Goal: Task Accomplishment & Management: Use online tool/utility

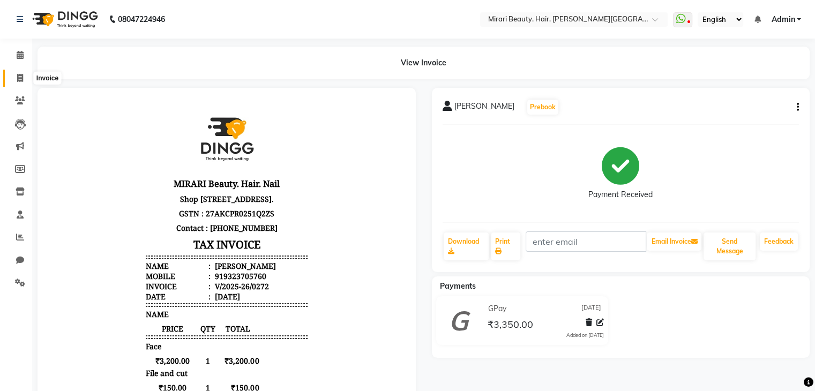
click at [18, 76] on icon at bounding box center [20, 78] width 6 height 8
select select "7495"
select select "service"
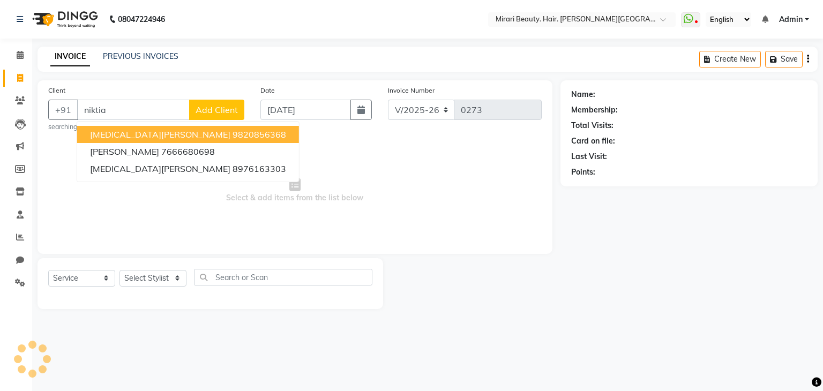
click at [106, 140] on span "Select & add items from the list below" at bounding box center [295, 189] width 494 height 107
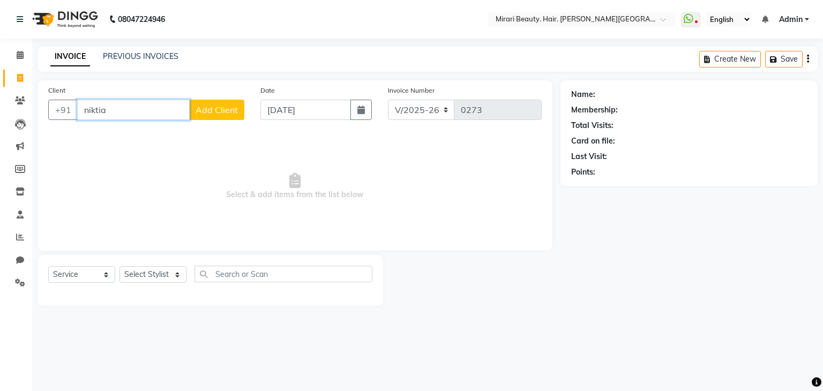
click at [118, 112] on input "niktia" at bounding box center [133, 110] width 113 height 20
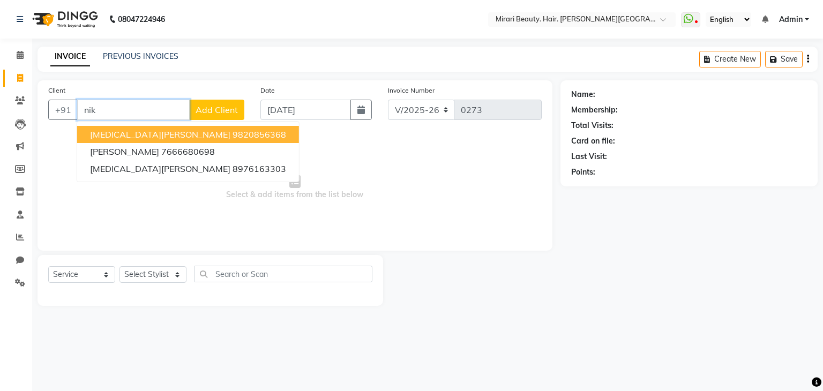
click at [120, 137] on span "[MEDICAL_DATA][PERSON_NAME]" at bounding box center [160, 134] width 140 height 11
type input "9820856368"
select select "1: Object"
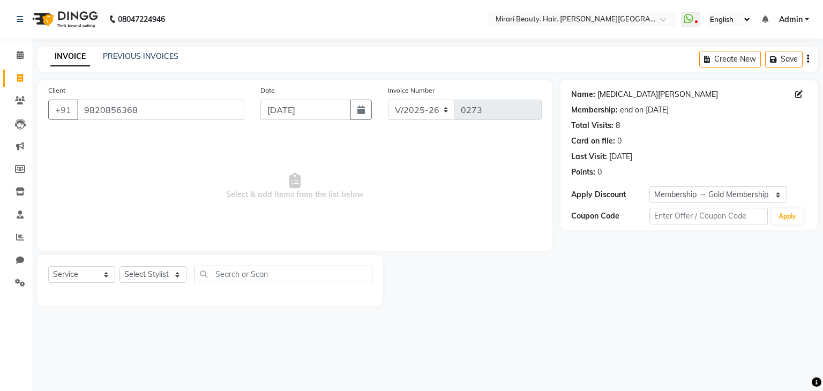
click at [631, 95] on link "[MEDICAL_DATA][PERSON_NAME]" at bounding box center [658, 94] width 121 height 11
click at [153, 278] on select "Select Stylist General Harshali Patil Prakash Diwakar samir Sanket Bhosale seem…" at bounding box center [153, 274] width 67 height 17
select select "66420"
click at [120, 267] on select "Select Stylist General Harshali Patil Prakash Diwakar samir Sanket Bhosale seem…" at bounding box center [153, 274] width 67 height 17
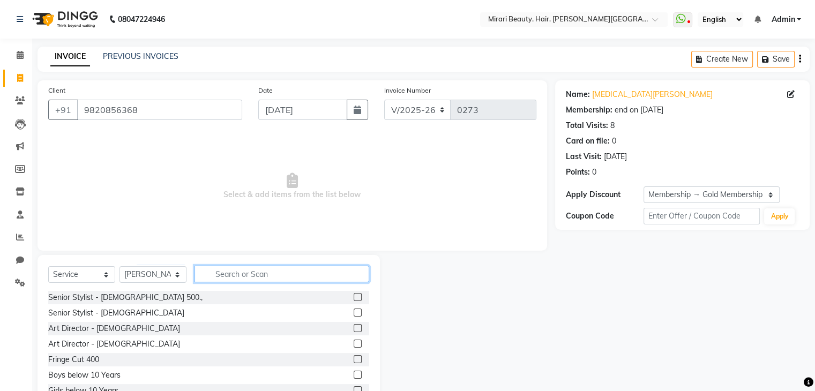
click at [227, 271] on input "text" at bounding box center [282, 274] width 175 height 17
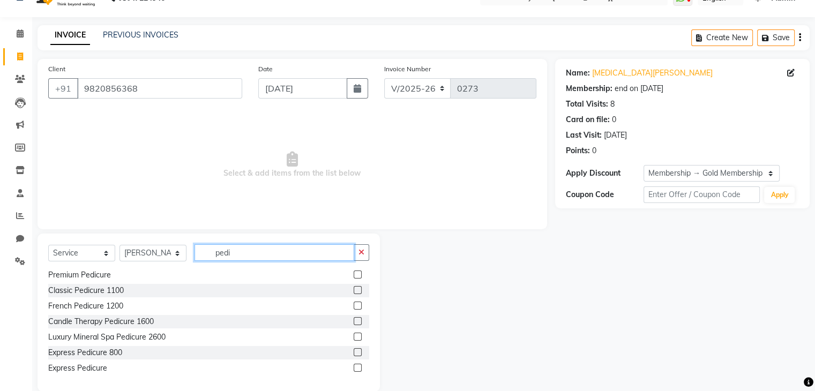
scroll to position [32, 0]
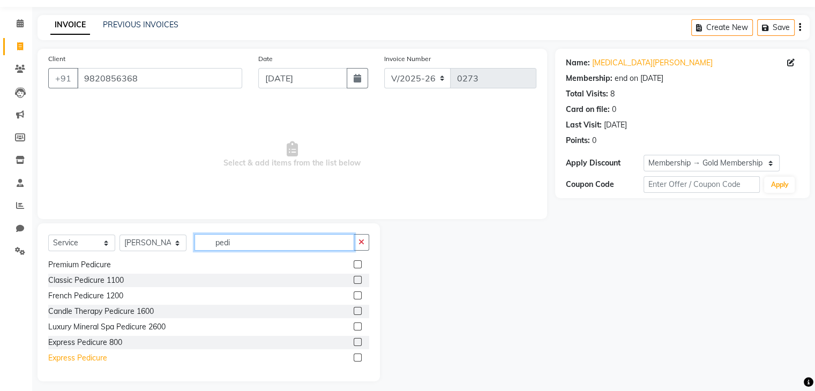
type input "pedi"
click at [85, 361] on div "Express Pedicure" at bounding box center [77, 358] width 59 height 11
checkbox input "false"
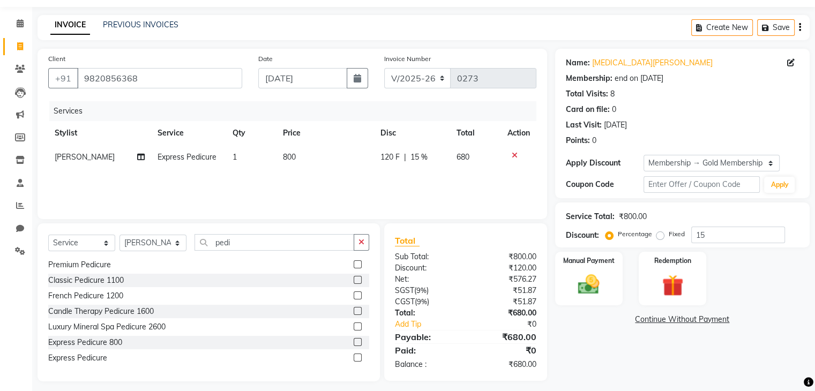
click at [285, 157] on span "800" at bounding box center [289, 157] width 13 height 10
select select "66420"
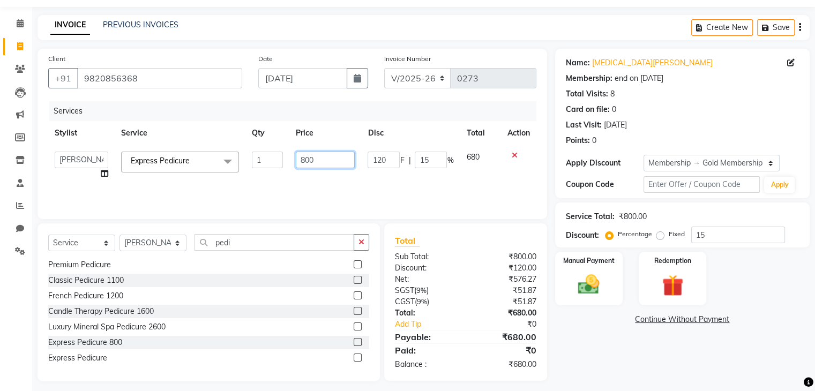
click at [323, 160] on input "800" at bounding box center [325, 160] width 59 height 17
type input "8"
type input "999"
click at [304, 191] on div "Services Stylist Service Qty Price Disc Total Action General Harshali Patil Pra…" at bounding box center [292, 154] width 488 height 107
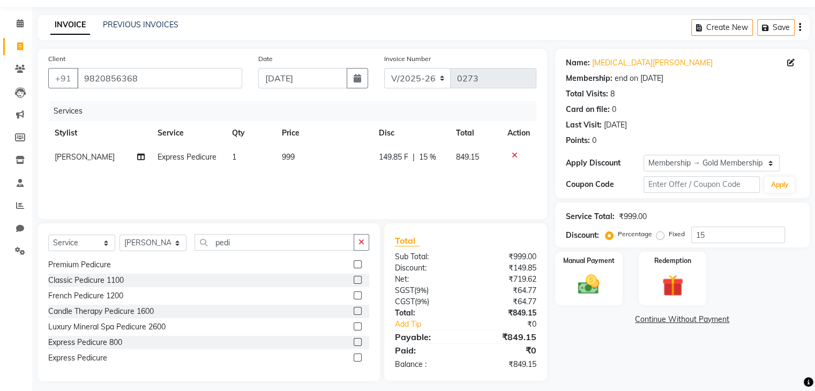
click at [425, 157] on span "15 %" at bounding box center [427, 157] width 17 height 11
select select "66420"
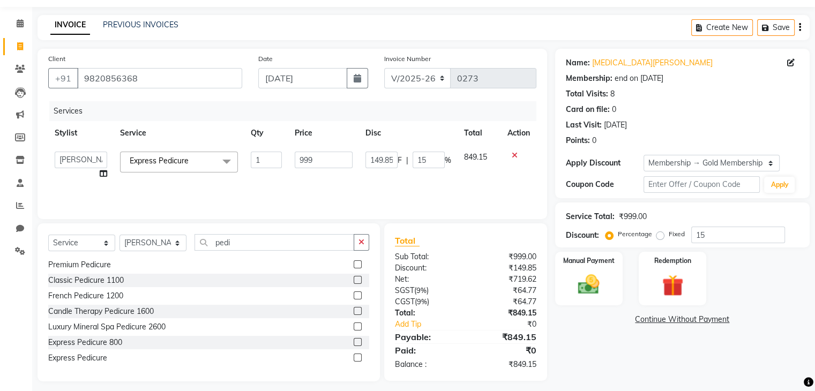
click at [453, 158] on td "149.85 F | 15 %" at bounding box center [408, 165] width 99 height 41
click at [431, 158] on input "15" at bounding box center [429, 160] width 32 height 17
type input "1"
type input "0"
click at [449, 102] on div "Services" at bounding box center [296, 111] width 495 height 20
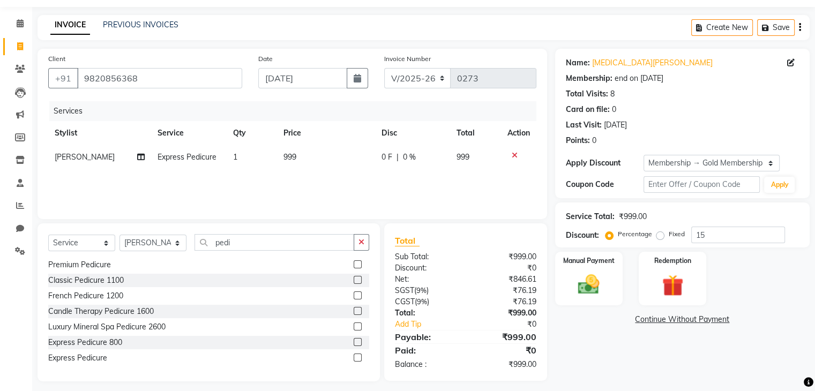
scroll to position [39, 0]
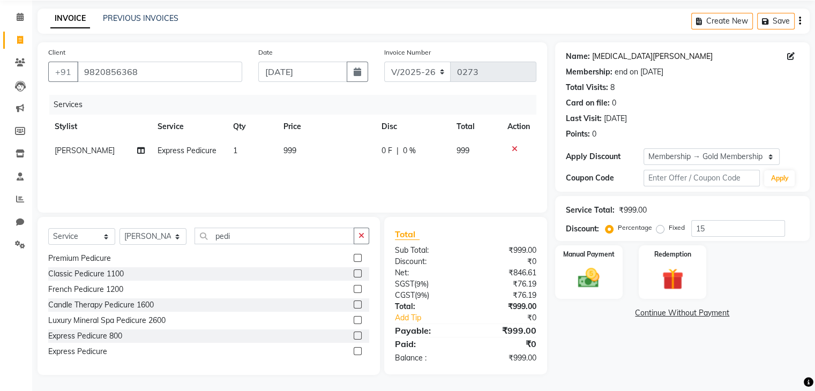
click at [602, 56] on link "[MEDICAL_DATA][PERSON_NAME]" at bounding box center [652, 56] width 121 height 11
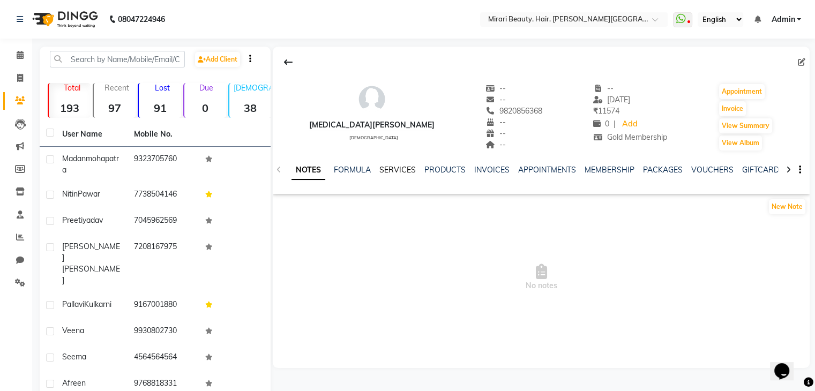
click at [403, 170] on link "SERVICES" at bounding box center [397, 170] width 36 height 10
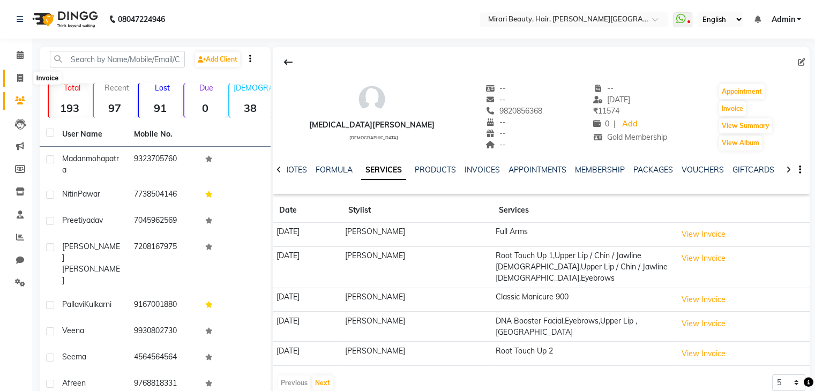
click at [18, 80] on icon at bounding box center [20, 78] width 6 height 8
select select "service"
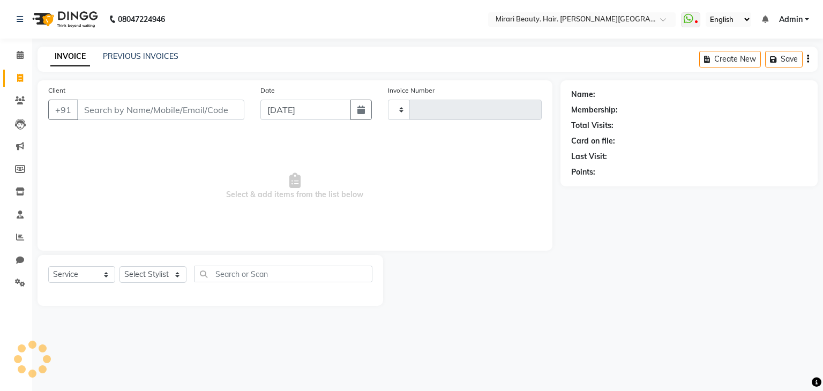
type input "0273"
select select "7495"
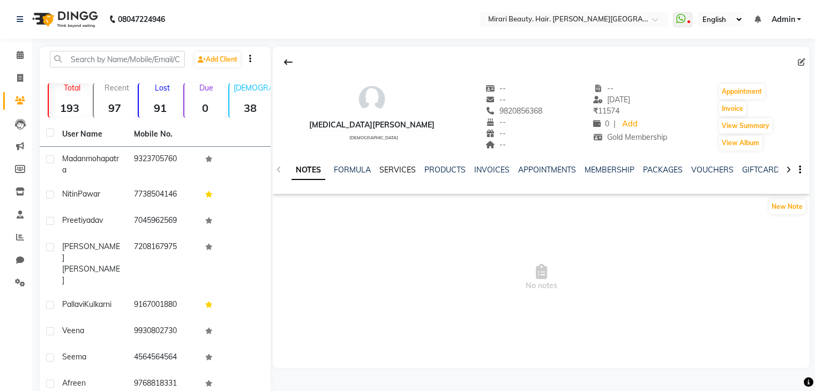
click at [407, 170] on link "SERVICES" at bounding box center [397, 170] width 36 height 10
